Goal: Use online tool/utility

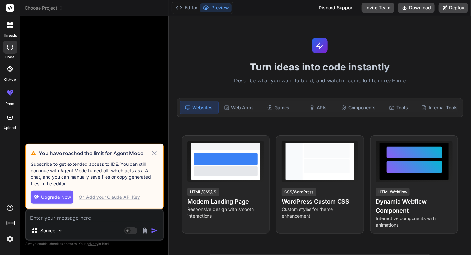
click at [107, 199] on div "Or, Add your Claude API Key" at bounding box center [109, 197] width 61 height 6
type textarea "x"
click at [155, 155] on icon at bounding box center [154, 153] width 7 height 8
type textarea "x"
click at [103, 196] on div "Or, Add your Claude API Key" at bounding box center [109, 197] width 61 height 6
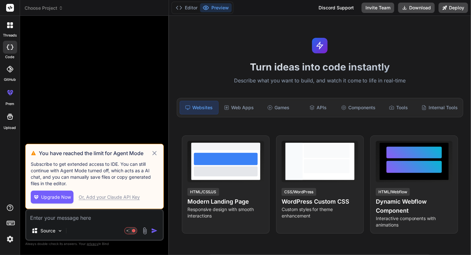
type textarea "x"
